Goal: Navigation & Orientation: Find specific page/section

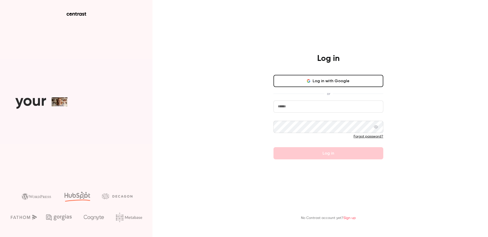
click at [309, 81] on icon "button" at bounding box center [309, 81] width 4 height 4
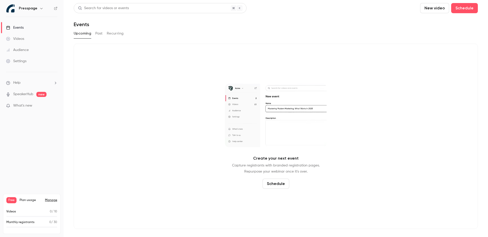
click at [30, 95] on link "SpeakerHub" at bounding box center [23, 94] width 20 height 5
click at [103, 33] on div "Upcoming Past Recurring" at bounding box center [276, 33] width 404 height 8
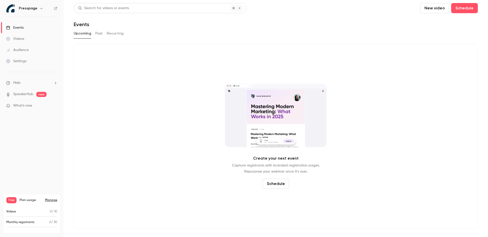
click at [101, 33] on button "Past" at bounding box center [98, 33] width 7 height 8
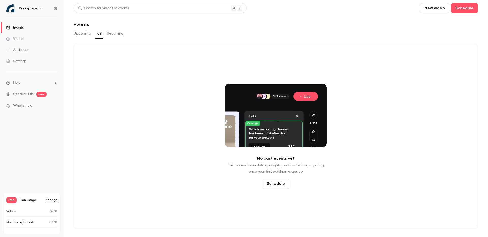
click at [79, 35] on button "Upcoming" at bounding box center [83, 33] width 18 height 8
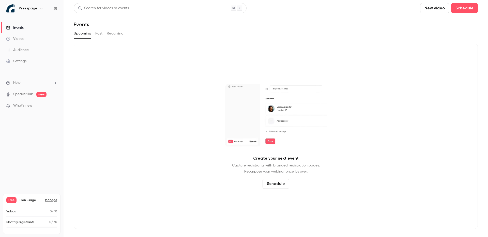
click at [119, 34] on button "Recurring" at bounding box center [115, 33] width 17 height 8
click at [78, 32] on button "Upcoming" at bounding box center [83, 33] width 18 height 8
click at [25, 107] on span "What's new" at bounding box center [22, 105] width 19 height 5
click at [44, 138] on div at bounding box center [244, 118] width 488 height 237
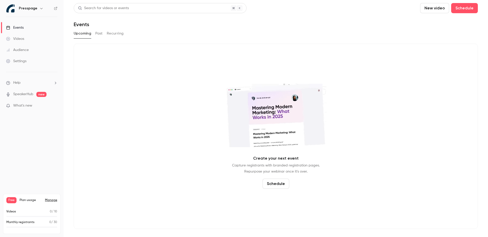
click at [9, 8] on img at bounding box center [10, 8] width 8 height 8
click at [38, 11] on button "button" at bounding box center [41, 8] width 6 height 6
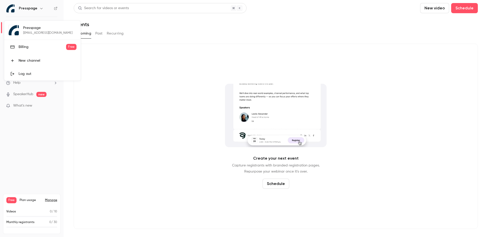
click at [47, 166] on div at bounding box center [244, 118] width 488 height 237
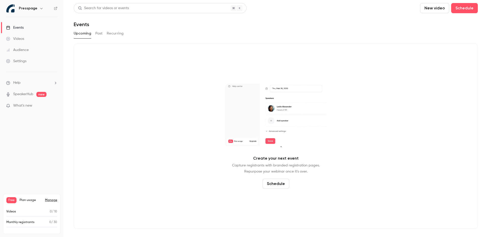
click at [101, 33] on button "Past" at bounding box center [98, 33] width 7 height 8
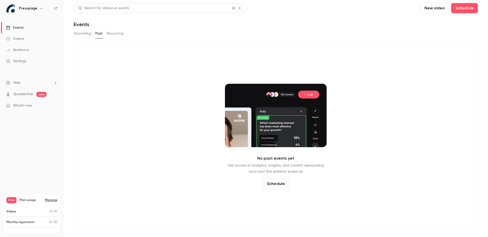
click at [109, 32] on button "Recurring" at bounding box center [115, 33] width 17 height 8
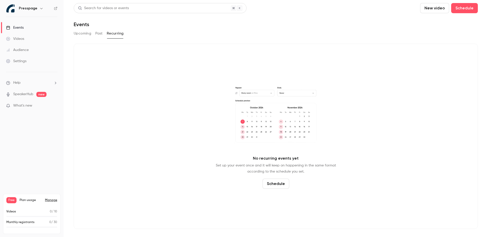
click at [96, 34] on button "Past" at bounding box center [98, 33] width 7 height 8
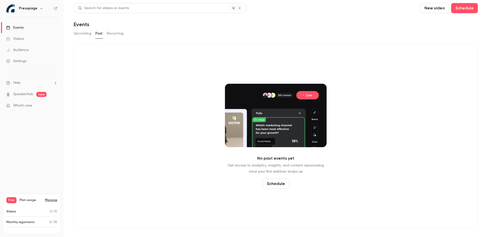
click at [85, 34] on button "Upcoming" at bounding box center [83, 33] width 18 height 8
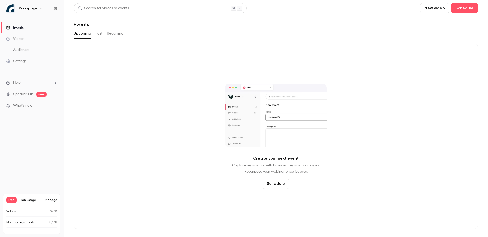
click at [75, 100] on div "Create your next event Capture registrants with branded registration pages. Rep…" at bounding box center [276, 137] width 404 height 186
